Goal: Communication & Community: Answer question/provide support

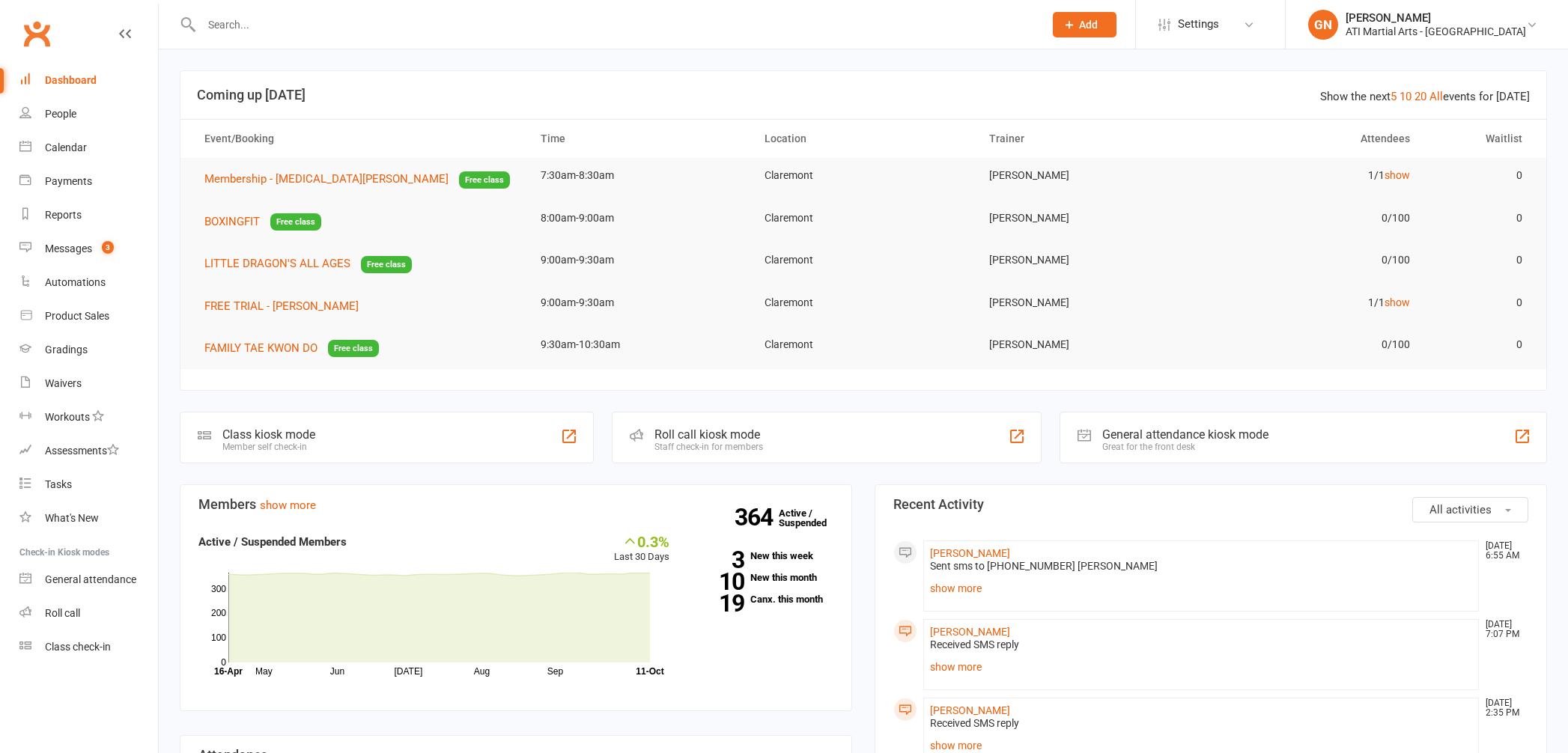
scroll to position [32, 0]
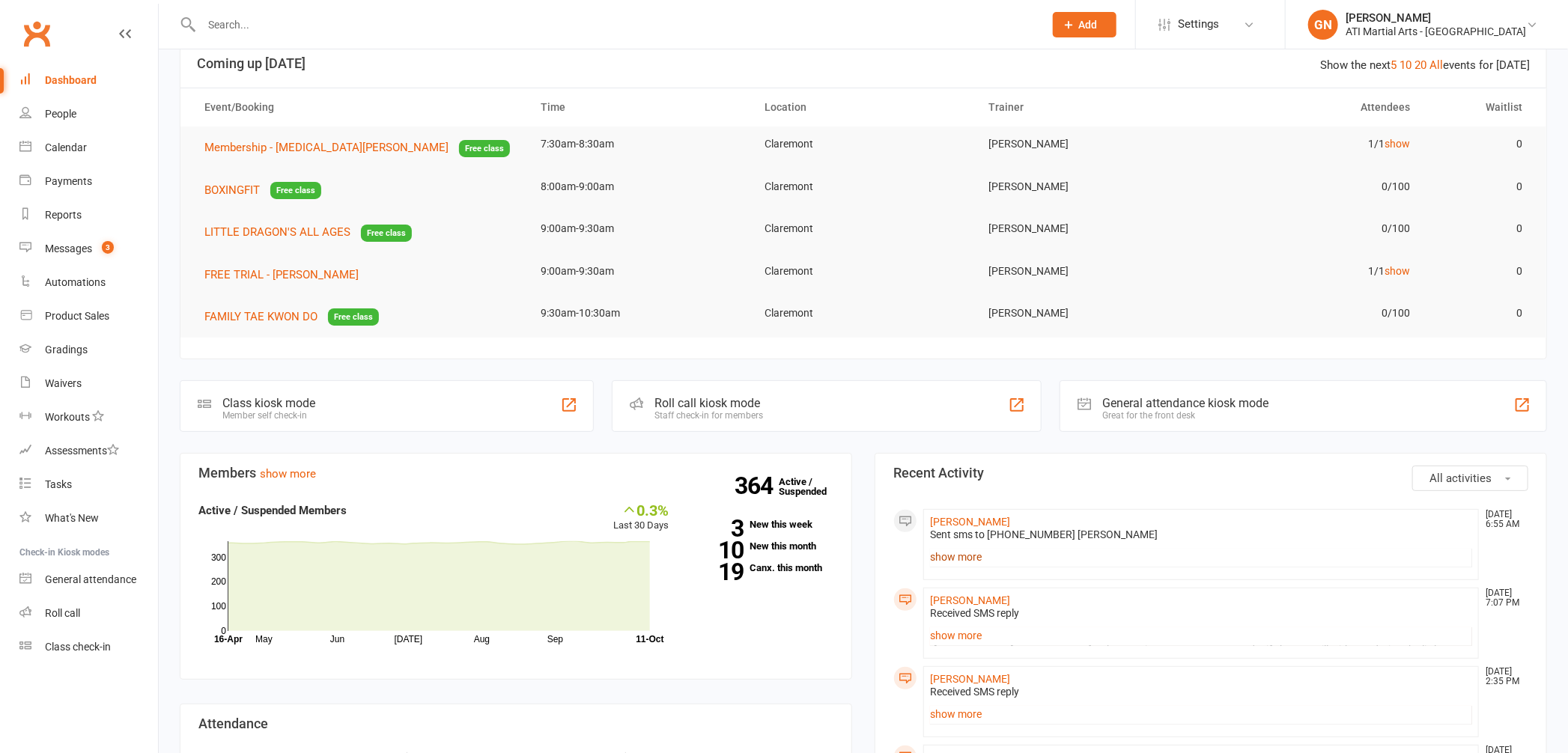
click at [962, 556] on link "show more" at bounding box center [1201, 556] width 542 height 21
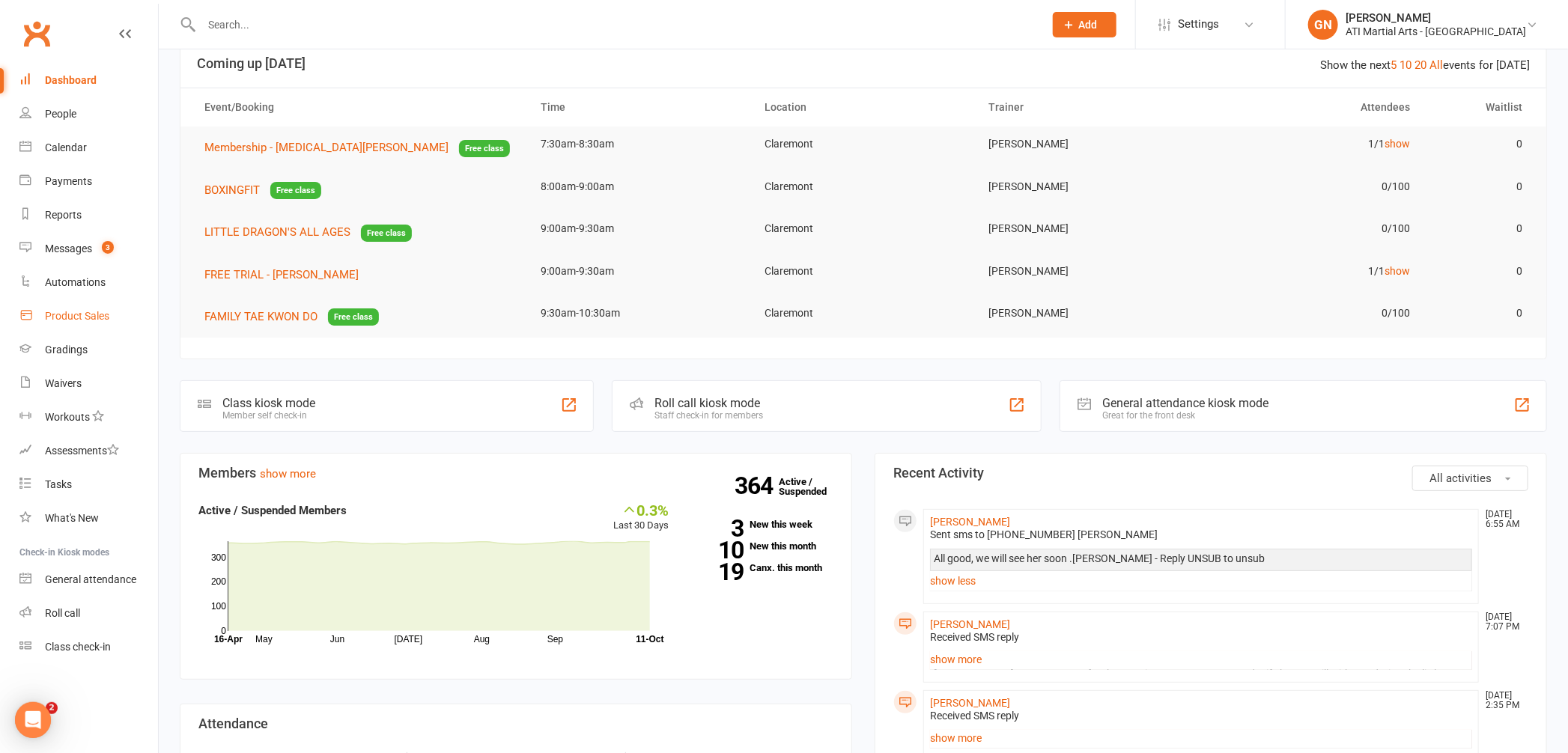
scroll to position [0, 0]
click at [90, 257] on link "Messages 3" at bounding box center [89, 249] width 139 height 33
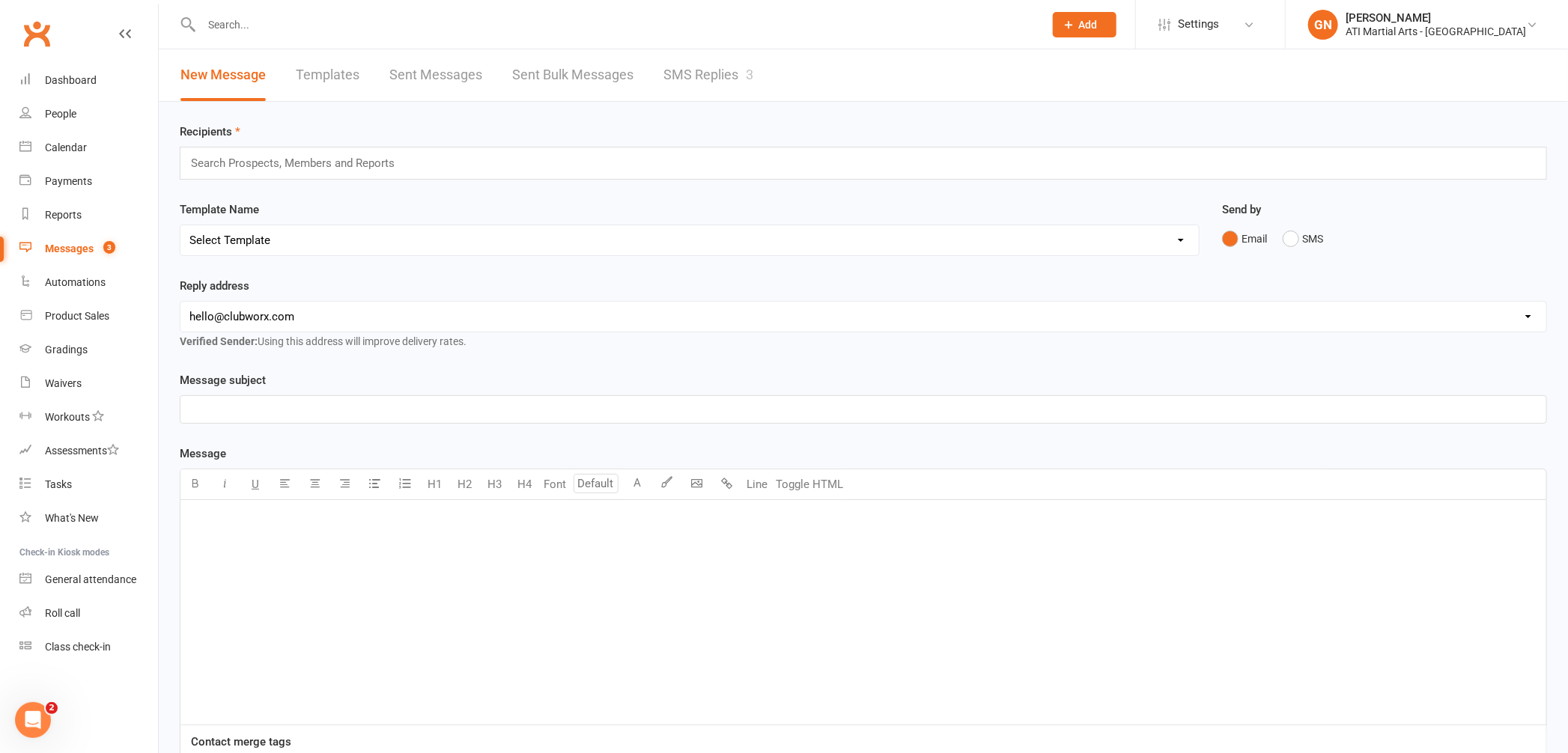
click at [682, 72] on link "SMS Replies 3" at bounding box center [708, 75] width 90 height 51
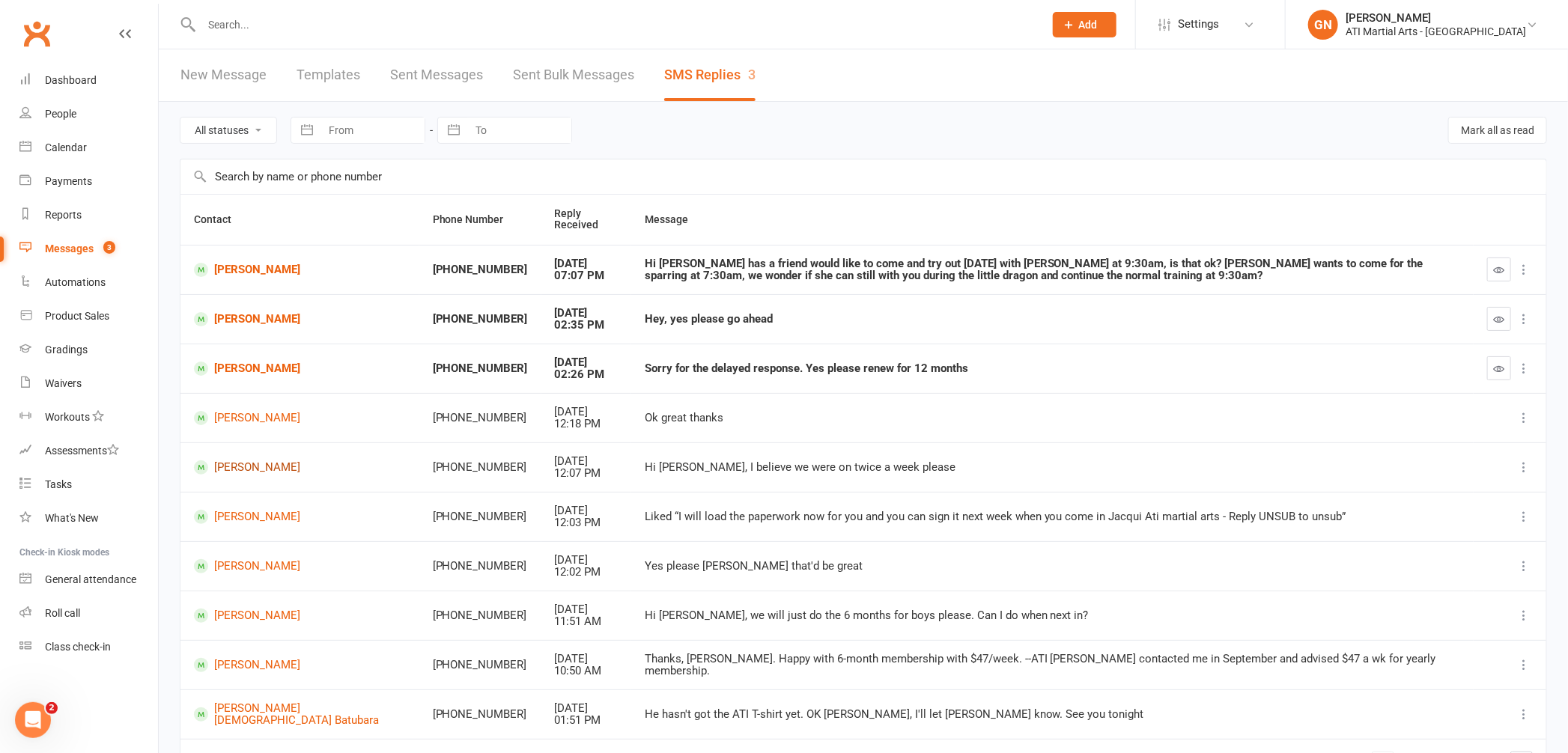
click at [224, 464] on link "[PERSON_NAME]" at bounding box center [300, 468] width 212 height 15
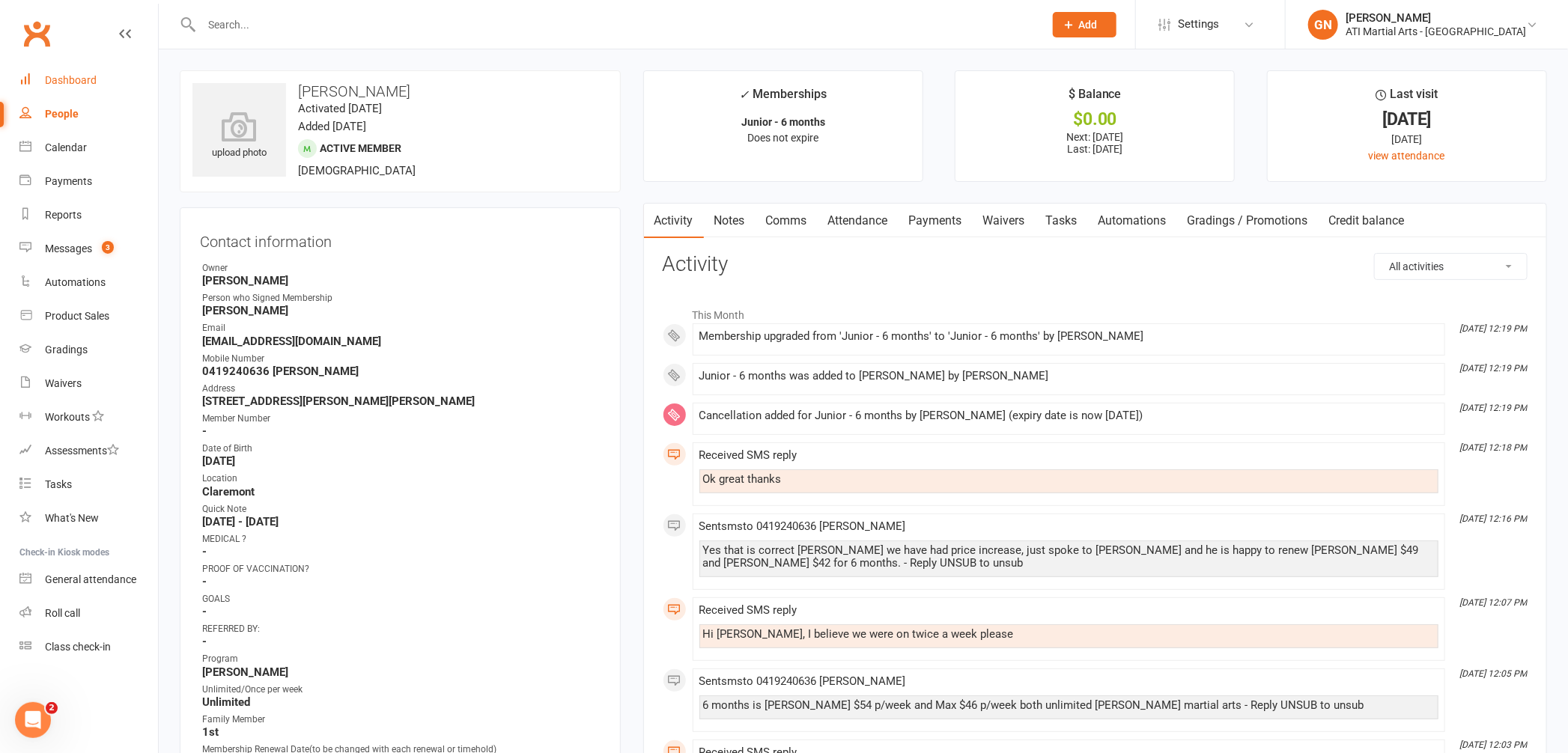
click at [69, 79] on div "Dashboard" at bounding box center [71, 80] width 51 height 12
